Goal: Task Accomplishment & Management: Manage account settings

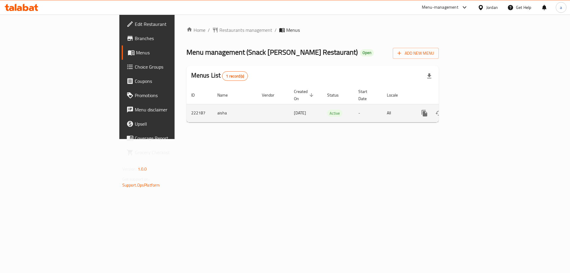
click at [474, 106] on link "enhanced table" at bounding box center [467, 113] width 14 height 14
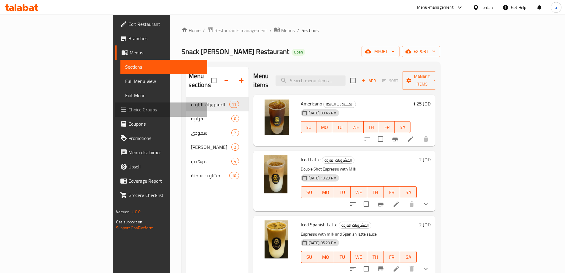
click at [129, 109] on span "Choice Groups" at bounding box center [166, 109] width 74 height 7
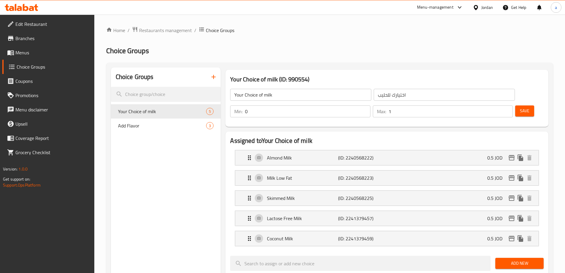
click at [324, 36] on div "Home / Restaurants management / Choice Groups Choice Groups Choice Groups Your …" at bounding box center [329, 269] width 447 height 486
click at [323, 53] on h2 "Choice Groups" at bounding box center [329, 50] width 447 height 9
click at [156, 28] on span "Restaurants management" at bounding box center [165, 30] width 53 height 7
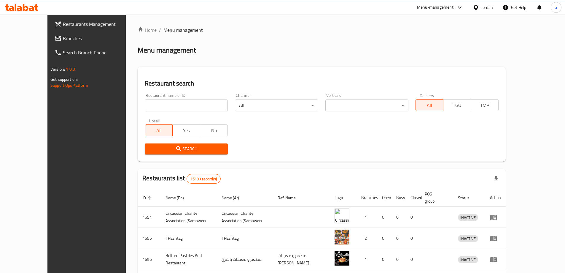
click at [63, 38] on span "Branches" at bounding box center [100, 38] width 74 height 7
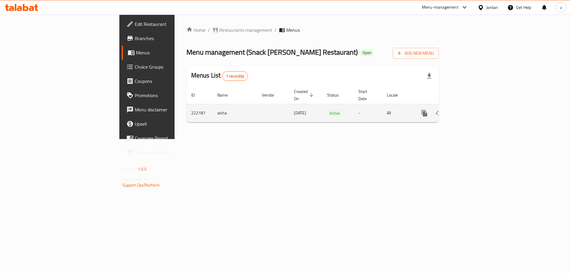
click at [470, 110] on icon "enhanced table" at bounding box center [466, 112] width 5 height 5
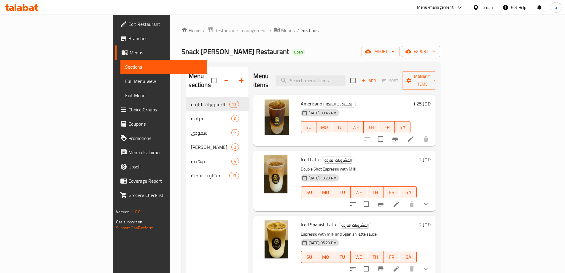
click at [129, 108] on span "Choice Groups" at bounding box center [166, 109] width 74 height 7
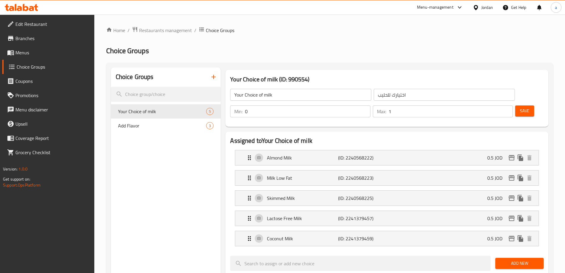
click at [395, 30] on ol "Home / Restaurants management / Choice Groups" at bounding box center [329, 30] width 447 height 8
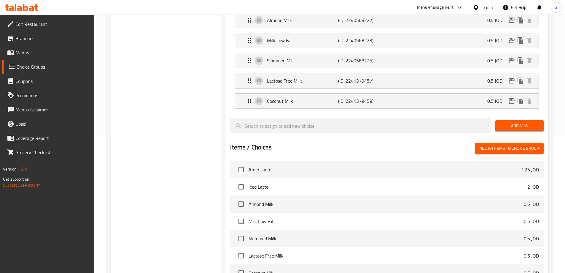
scroll to position [28, 0]
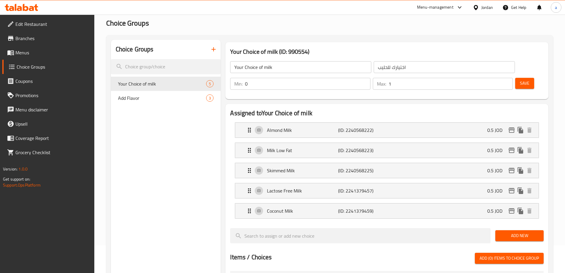
click at [164, 95] on span "Add Flavor" at bounding box center [162, 97] width 88 height 7
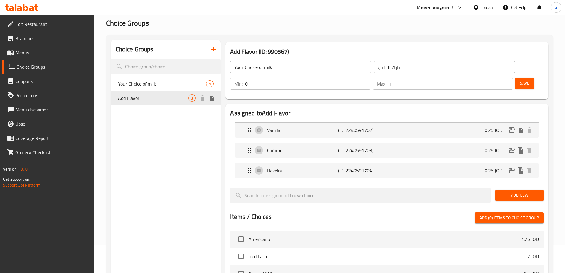
type input "Add Flavor"
type input "إضافة نكهة"
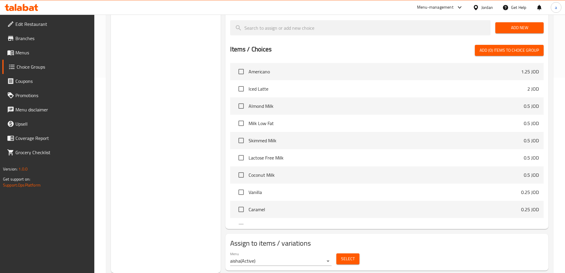
scroll to position [0, 0]
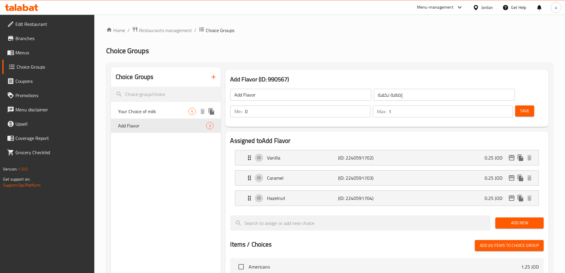
click at [186, 110] on span "Your Choice of milk" at bounding box center [153, 111] width 71 height 7
type input "Your Choice of milk"
type input "اختيارك للحليب"
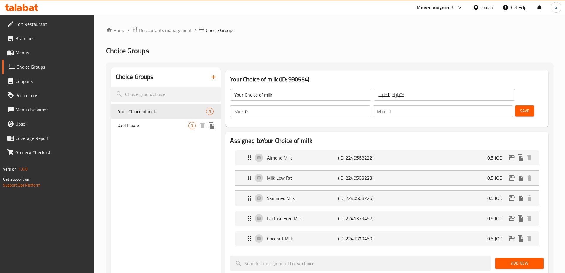
click at [176, 119] on div "Add Flavor 3" at bounding box center [166, 125] width 110 height 14
type input "Add Flavor"
type input "إضافة نكهة"
